Goal: Find specific fact: Find specific fact

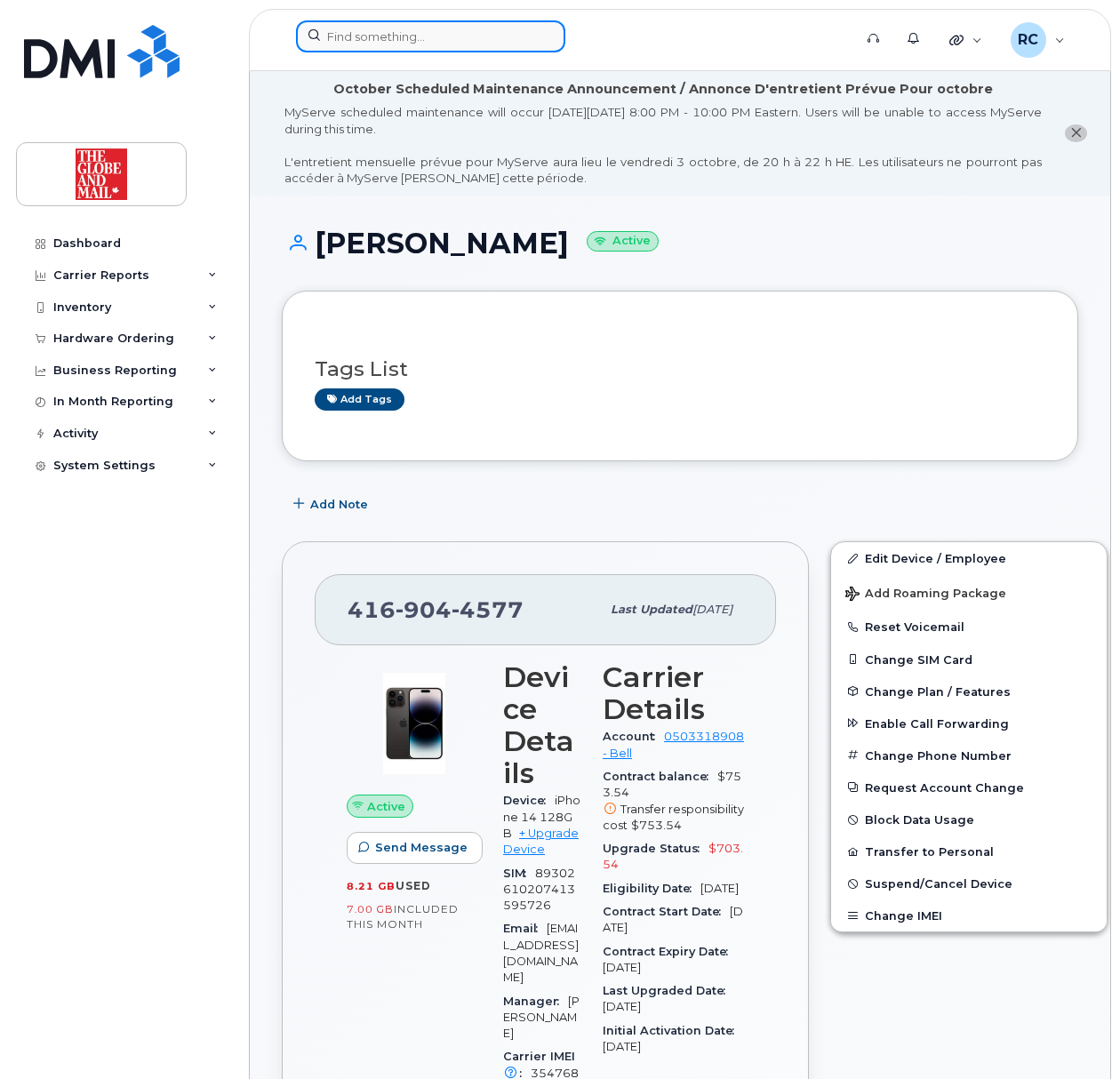
click at [410, 46] on input at bounding box center [431, 37] width 270 height 32
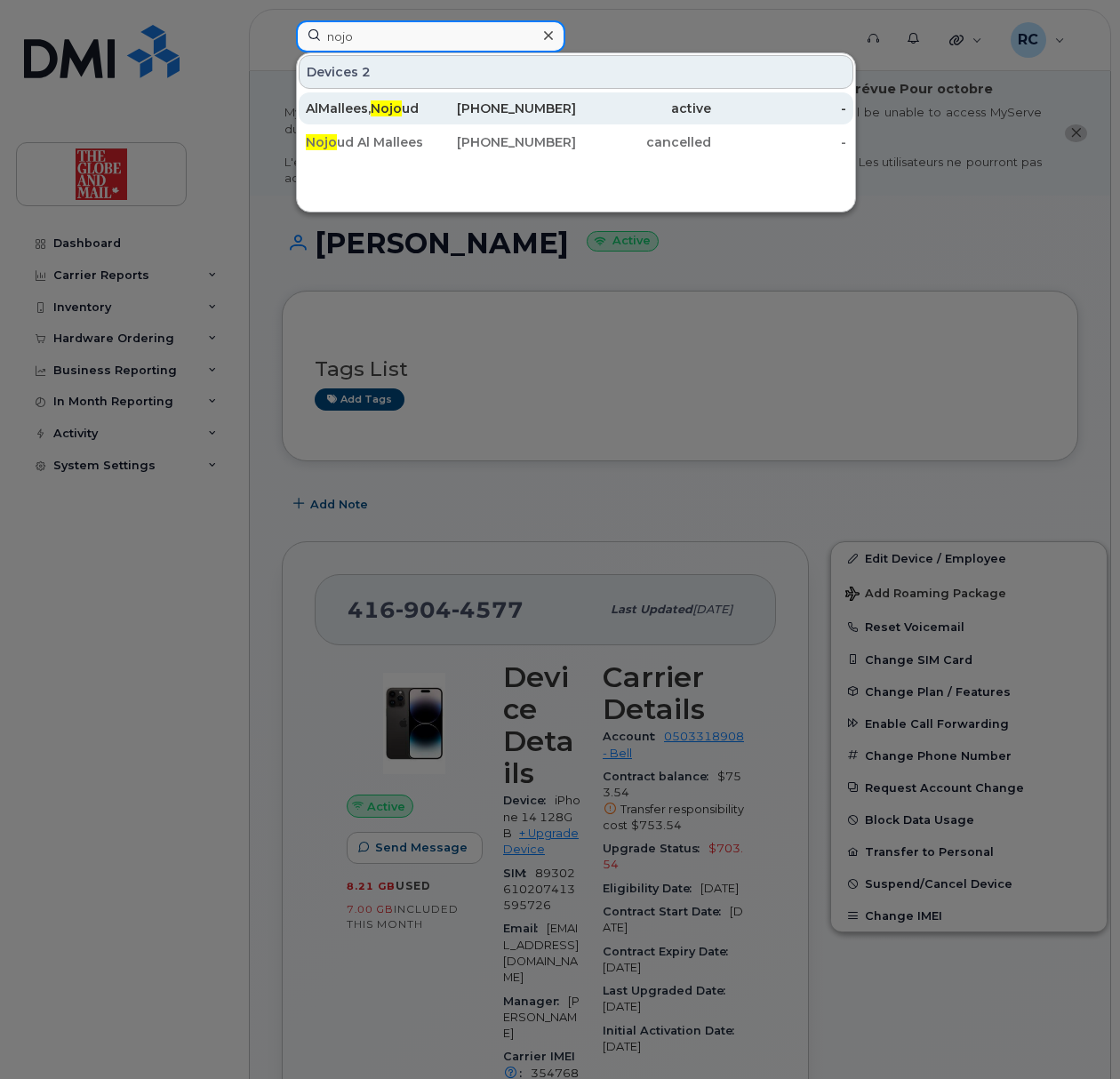
type input "nojo"
click at [343, 114] on div "AlMallees, Nojo ud" at bounding box center [372, 108] width 135 height 18
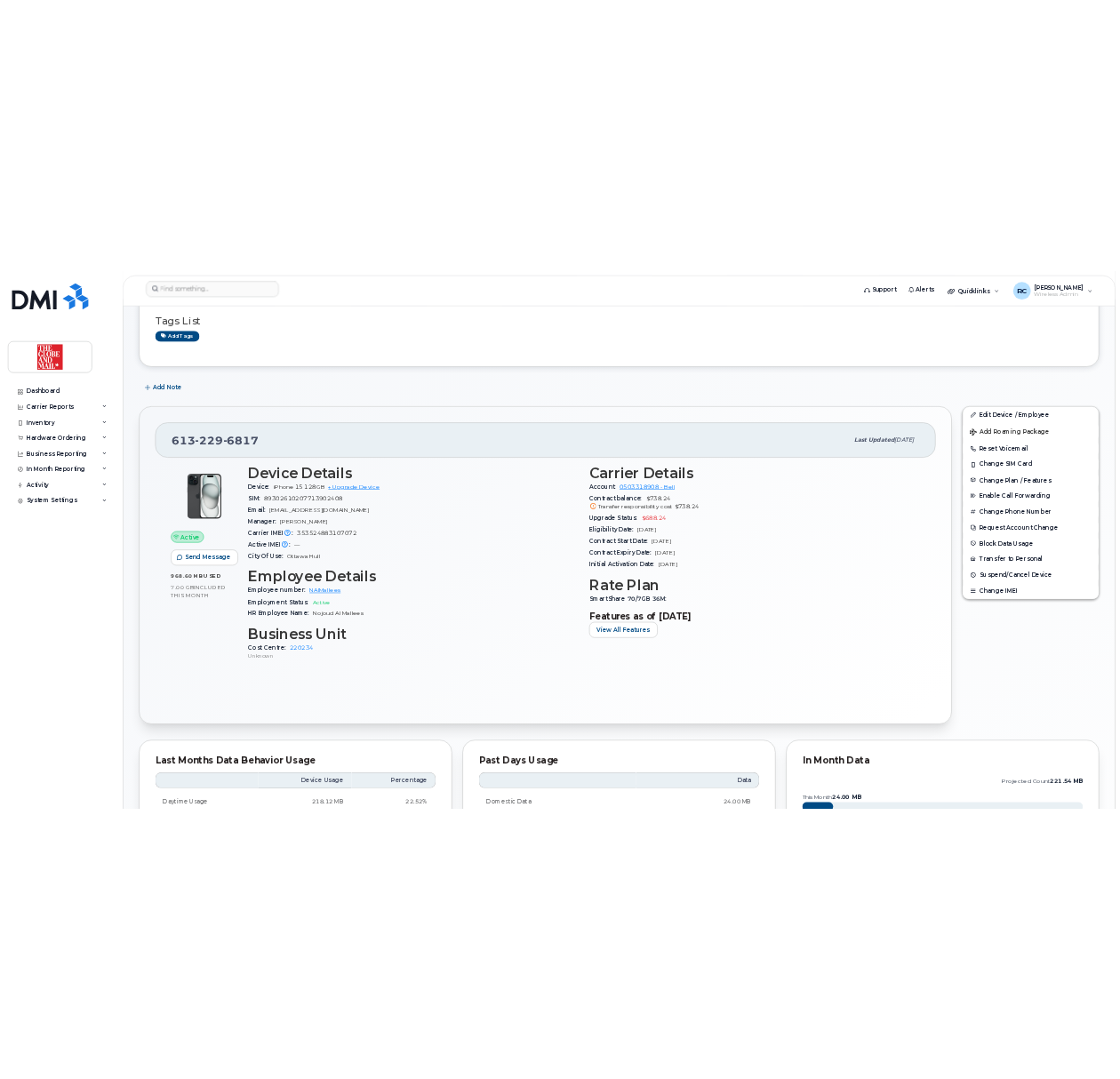
scroll to position [237, 0]
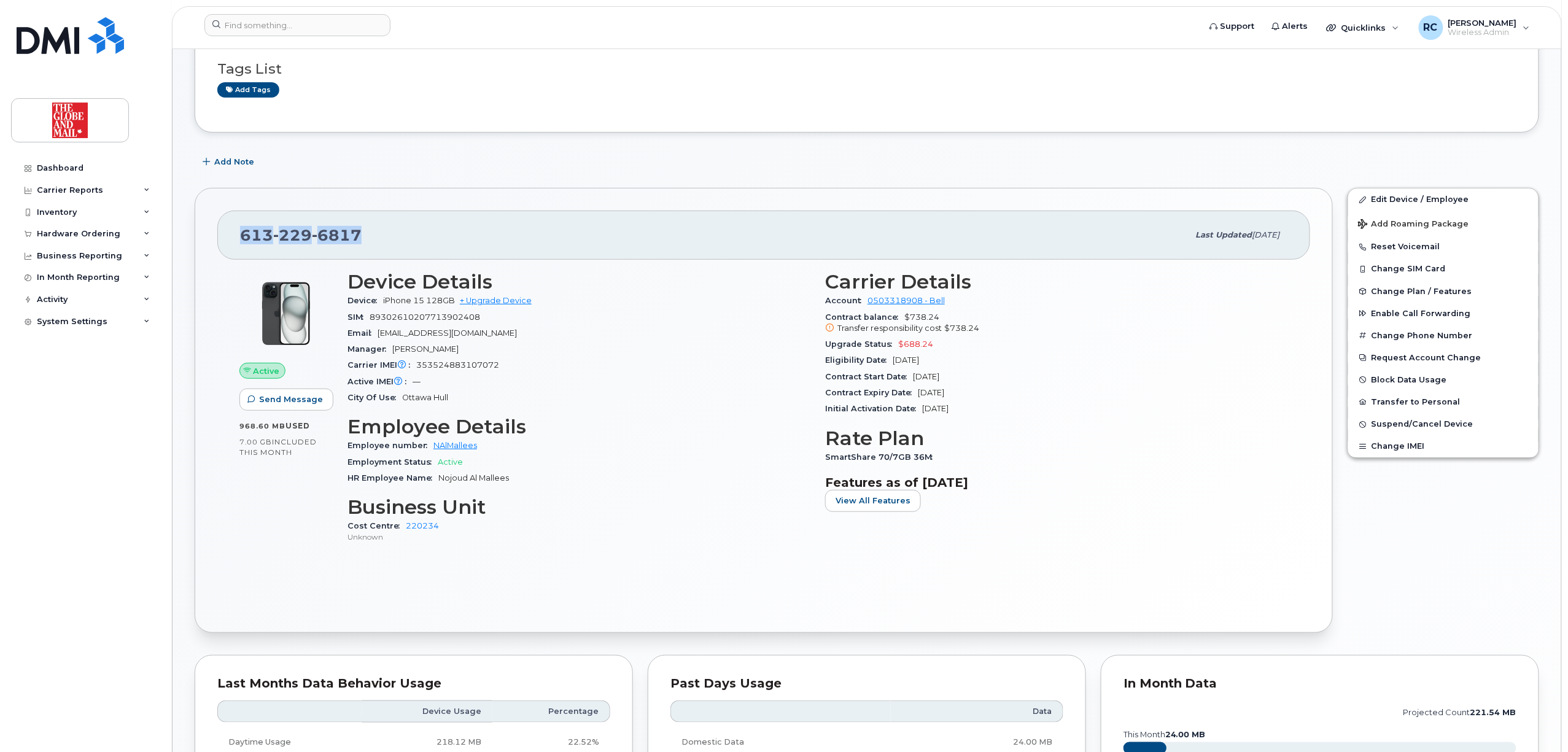
drag, startPoint x: 396, startPoint y: 237, endPoint x: 216, endPoint y: 238, distance: 180.0
click at [216, 237] on div "[PHONE_NUMBER] Last updated [DATE] Active Send Message 968.60 MB  used 7.00 GB …" at bounding box center [764, 410] width 1138 height 445
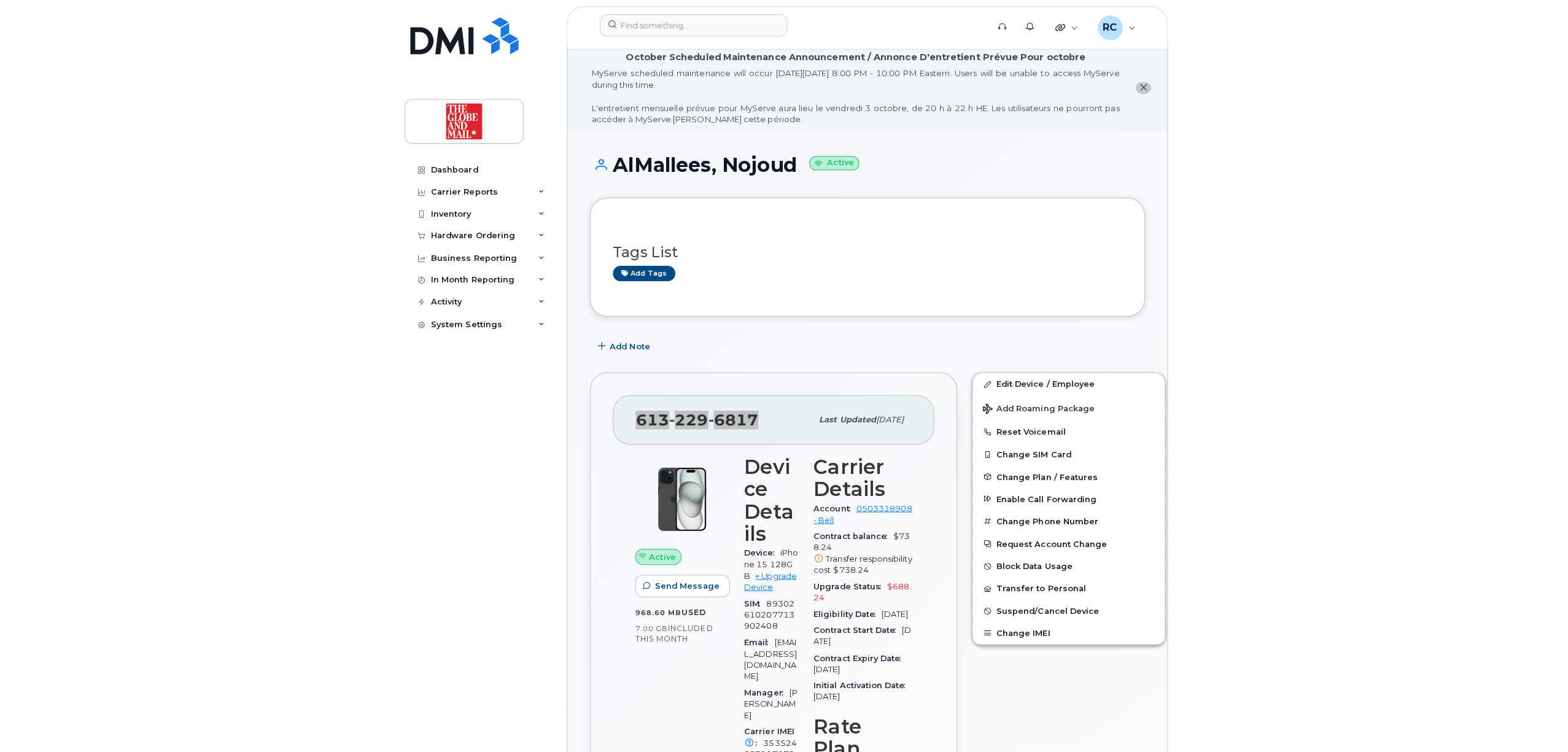
scroll to position [0, 0]
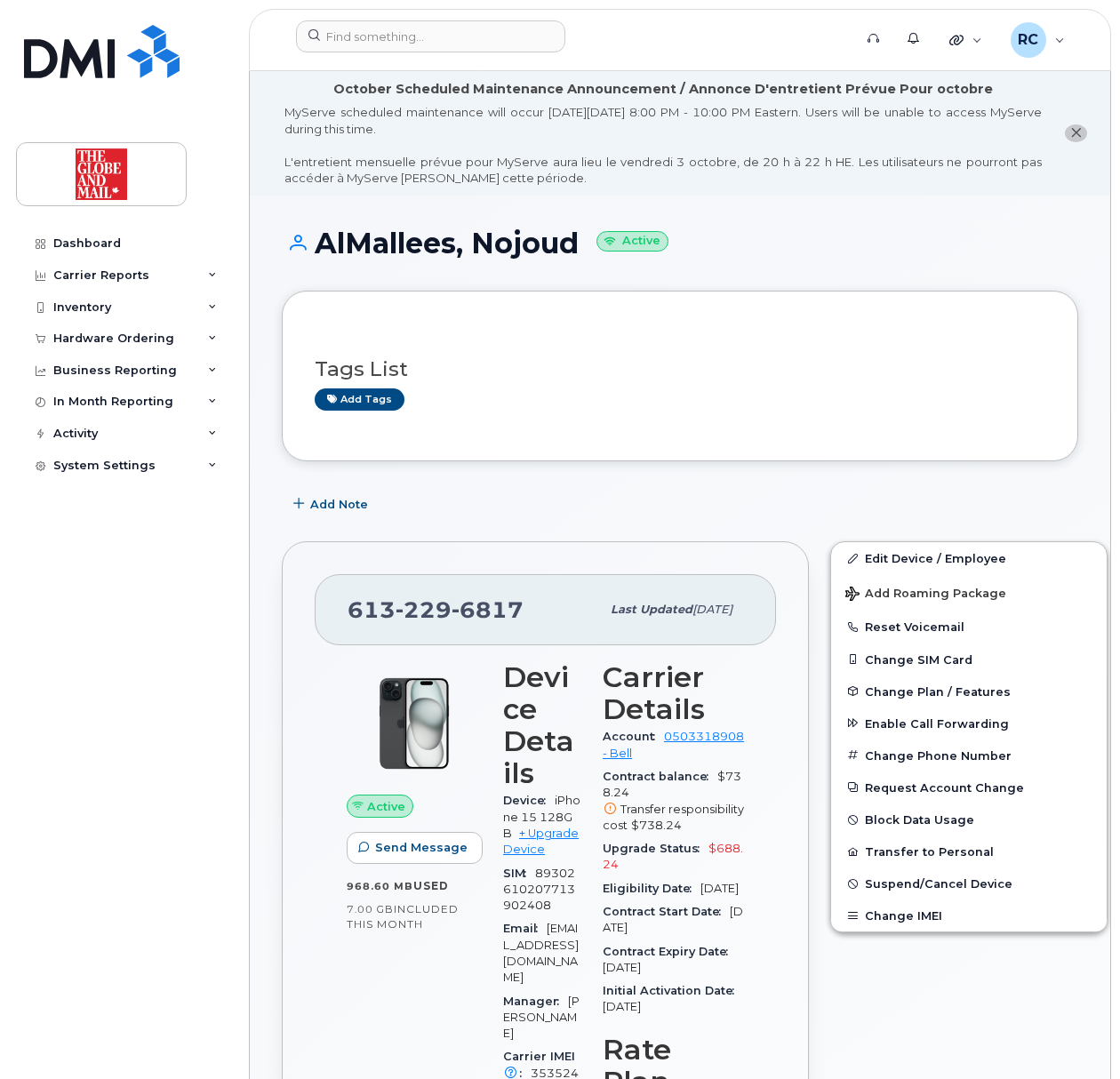
click at [436, 500] on div "Add Note" at bounding box center [680, 505] width 797 height 32
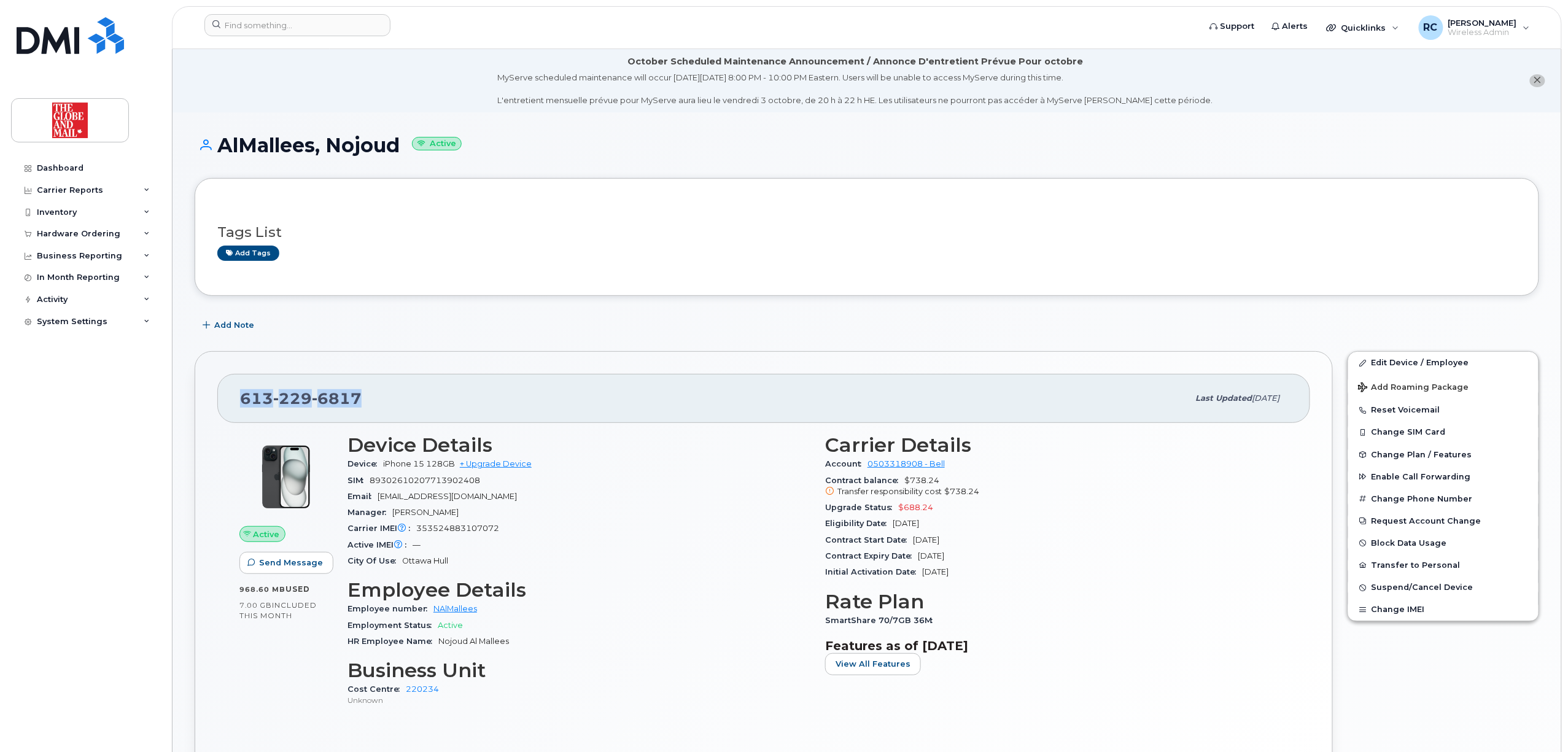
drag, startPoint x: 438, startPoint y: 415, endPoint x: 239, endPoint y: 394, distance: 200.1
click at [239, 394] on div "[PHONE_NUMBER] Last updated [DATE]" at bounding box center [764, 398] width 1093 height 49
copy span "[PHONE_NUMBER]"
drag, startPoint x: 404, startPoint y: 138, endPoint x: 221, endPoint y: 151, distance: 183.5
click at [221, 150] on h1 "AlMallees, Nojoud Active" at bounding box center [867, 145] width 1345 height 21
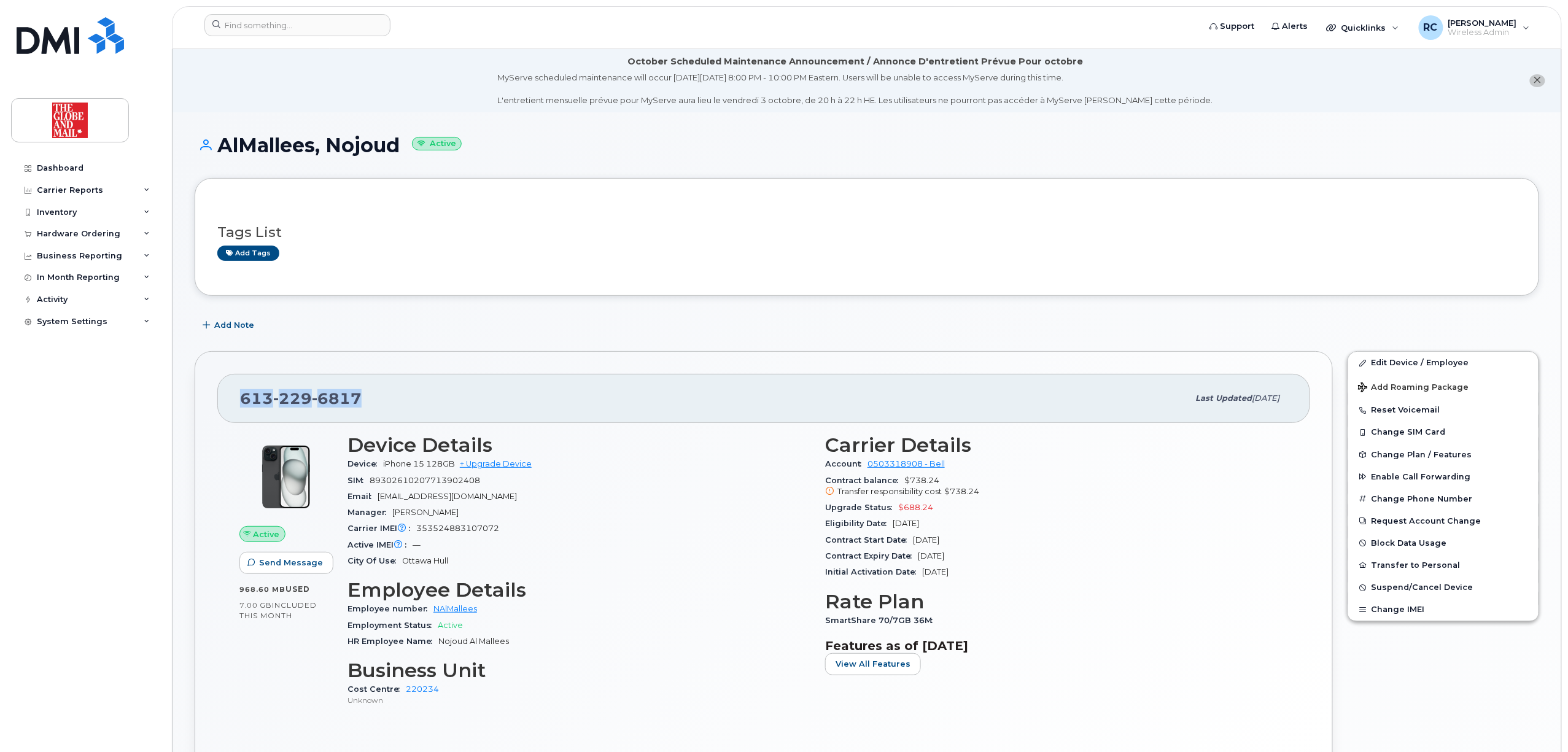
copy h1 "AlMallees, Nojoud"
